Goal: Go to known website: Access a specific website the user already knows

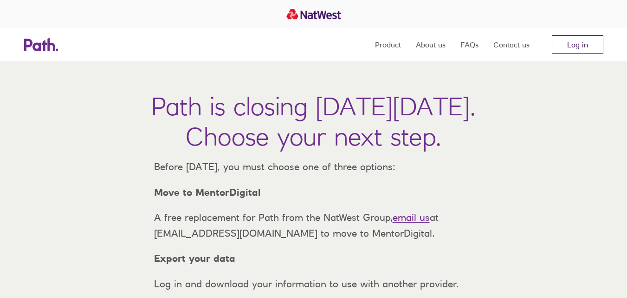
click at [571, 42] on link "Log in" at bounding box center [578, 44] width 52 height 19
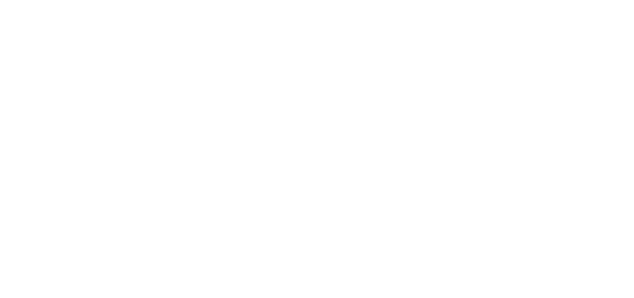
click at [179, 108] on div at bounding box center [317, 149] width 634 height 298
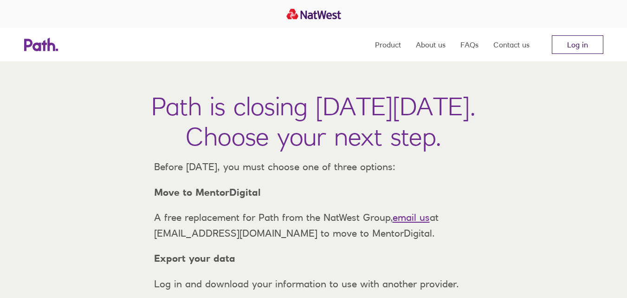
click at [560, 46] on link "Log in" at bounding box center [578, 44] width 52 height 19
